Goal: Information Seeking & Learning: Learn about a topic

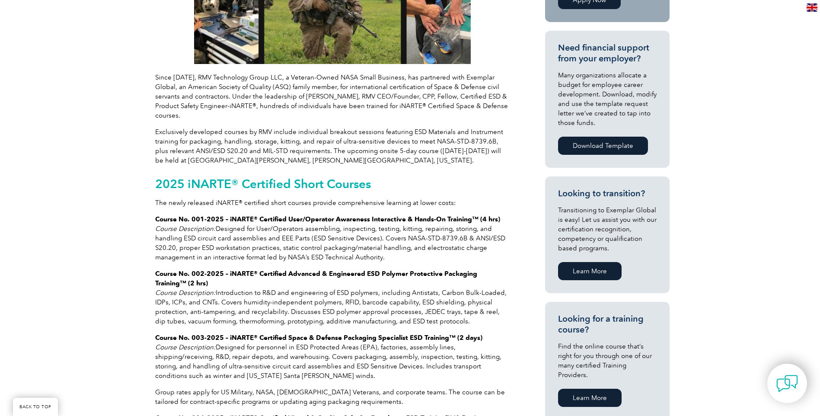
scroll to position [389, 0]
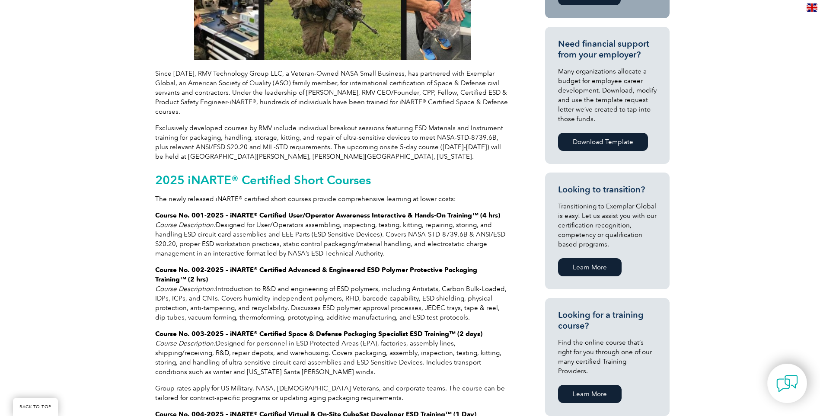
click at [580, 386] on link "Learn More" at bounding box center [590, 394] width 64 height 18
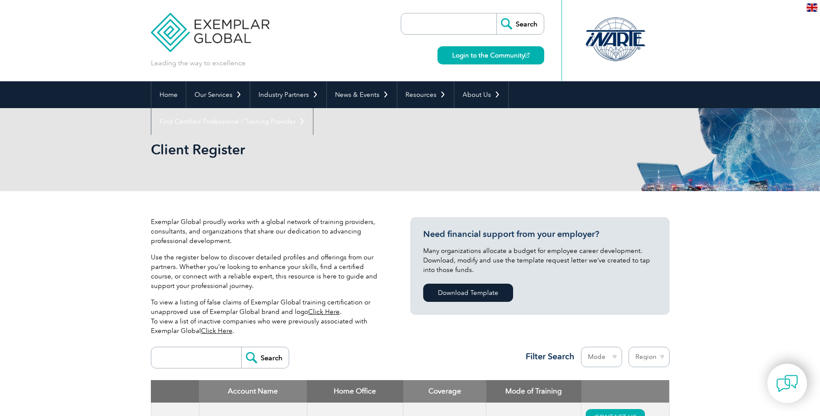
click at [428, 20] on input "search" at bounding box center [451, 23] width 91 height 21
click at [192, 355] on input "search" at bounding box center [199, 357] width 86 height 21
type input "inarte"
click at [241, 347] on input "Search" at bounding box center [265, 357] width 48 height 21
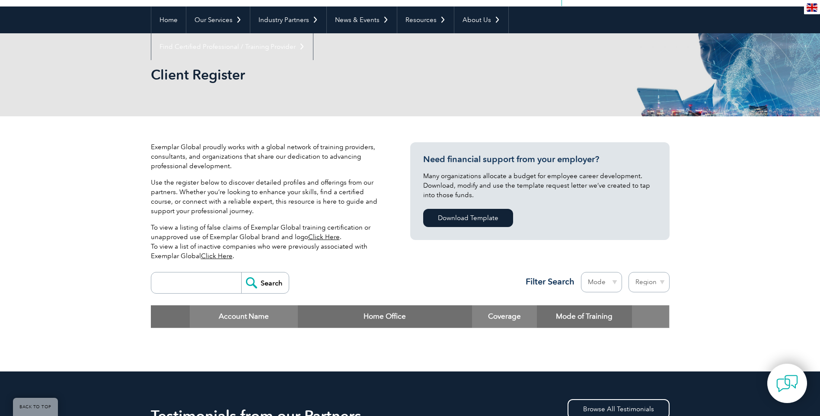
scroll to position [173, 0]
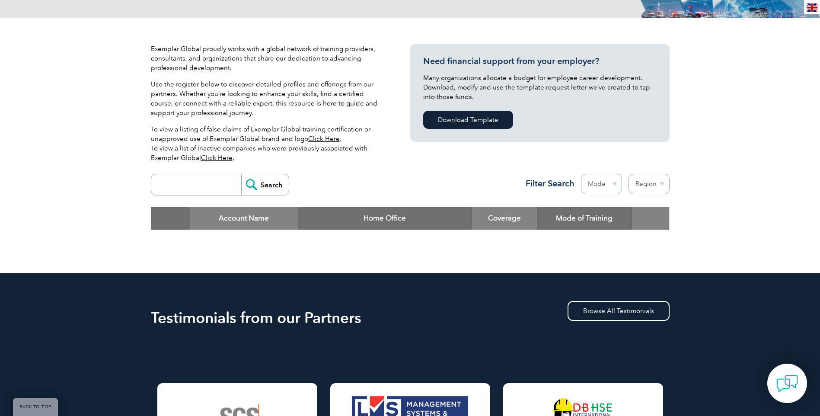
click at [193, 183] on input "search" at bounding box center [199, 184] width 86 height 21
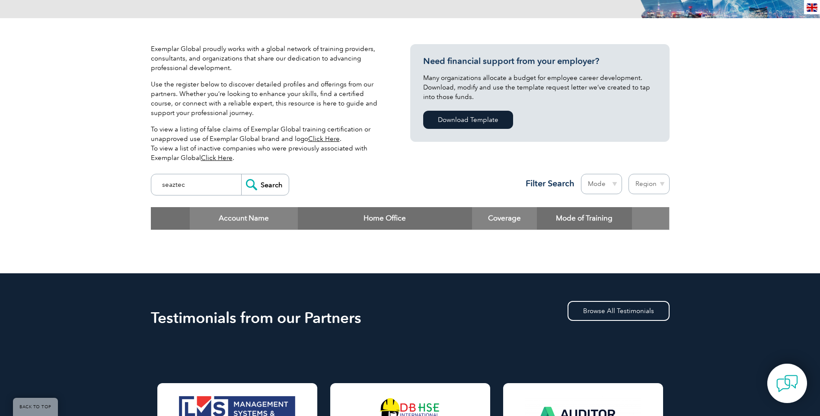
type input "seaztec"
click at [241, 174] on input "Search" at bounding box center [265, 184] width 48 height 21
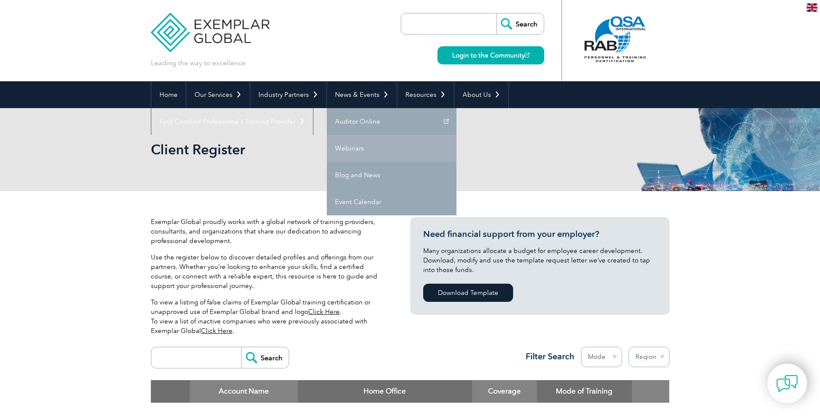
click at [355, 144] on link "Webinars" at bounding box center [392, 148] width 130 height 27
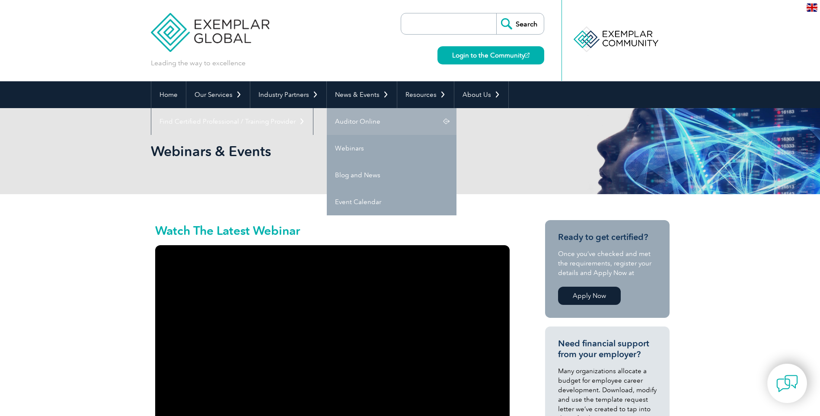
click at [370, 125] on link "Auditor Online" at bounding box center [392, 121] width 130 height 27
